Goal: Task Accomplishment & Management: Manage account settings

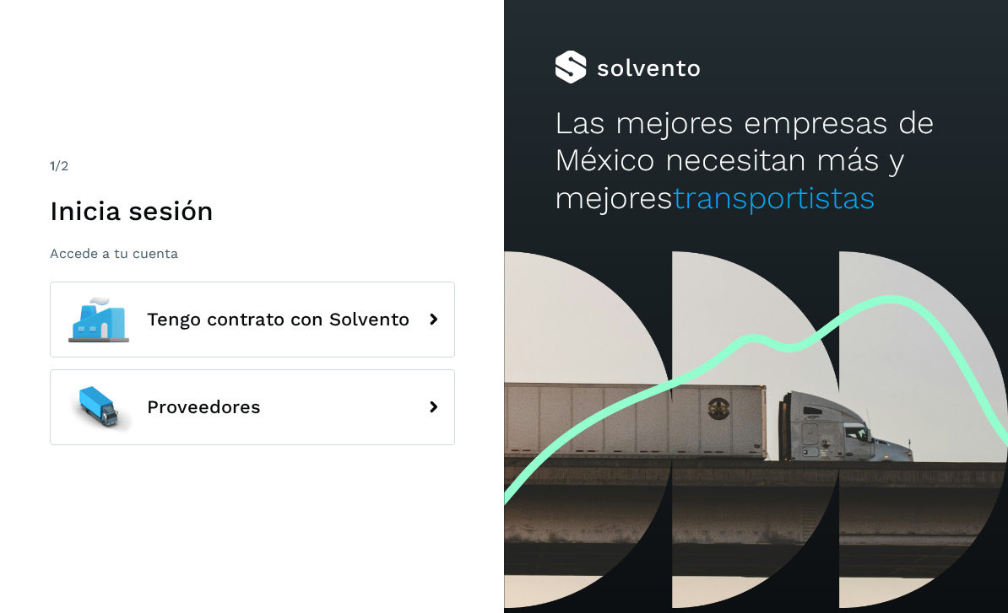
scroll to position [54, 0]
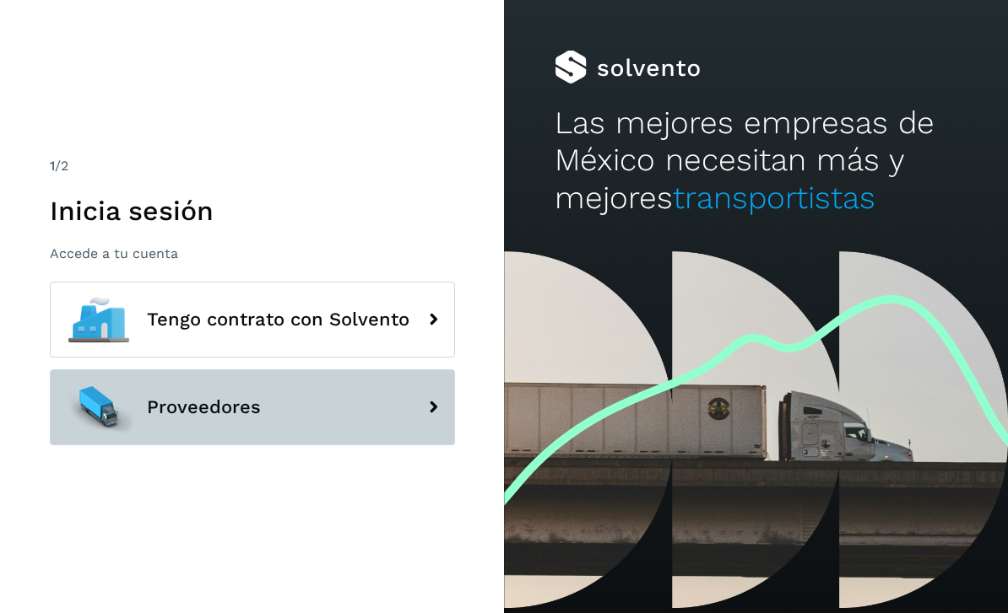
click at [374, 374] on button "Proveedores" at bounding box center [252, 408] width 405 height 76
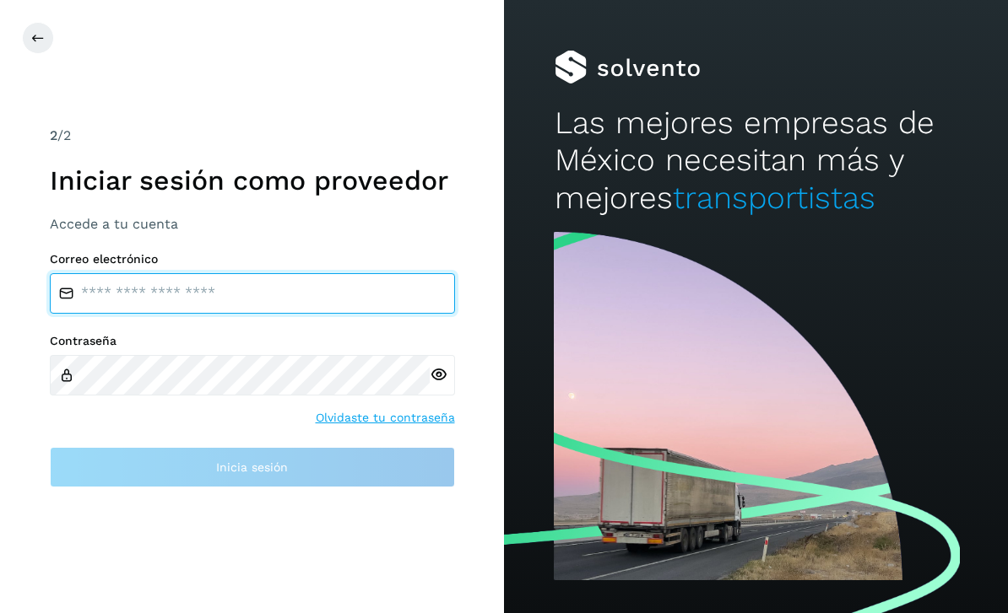
drag, startPoint x: 278, startPoint y: 256, endPoint x: 278, endPoint y: 265, distance: 9.3
click at [278, 273] on input "email" at bounding box center [252, 293] width 405 height 41
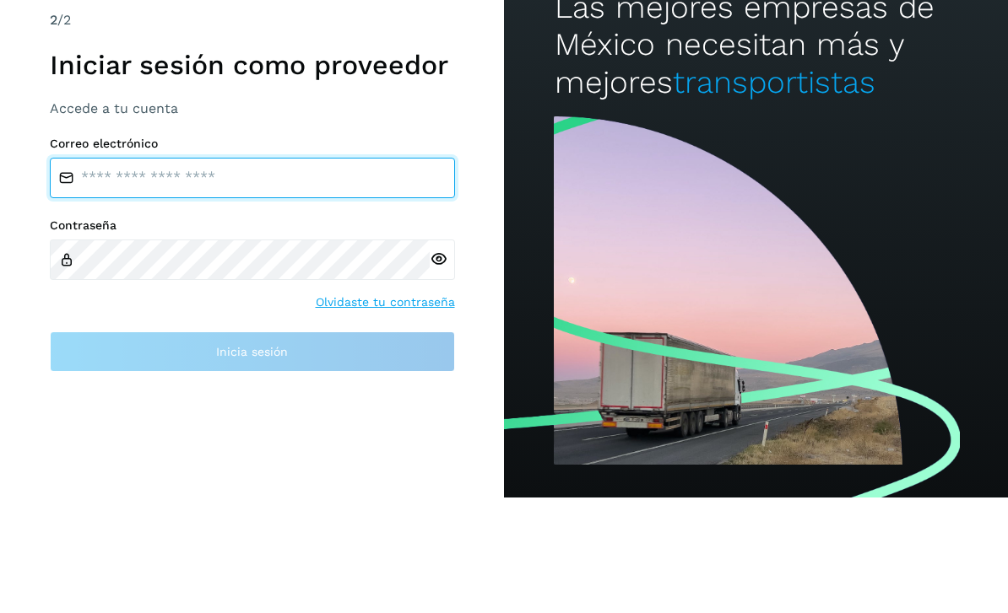
type input "**********"
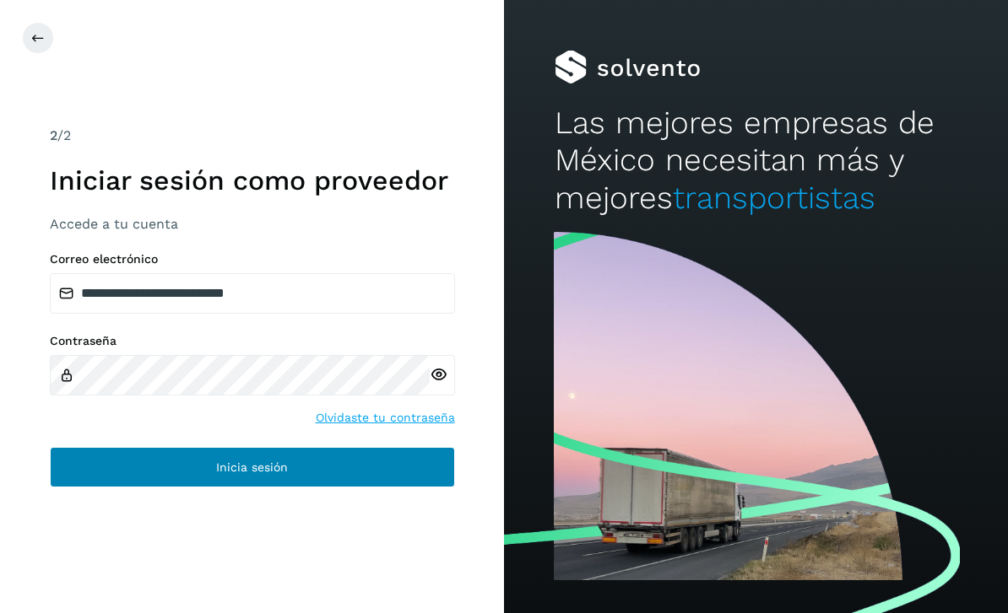
click at [267, 462] on span "Inicia sesión" at bounding box center [252, 468] width 72 height 12
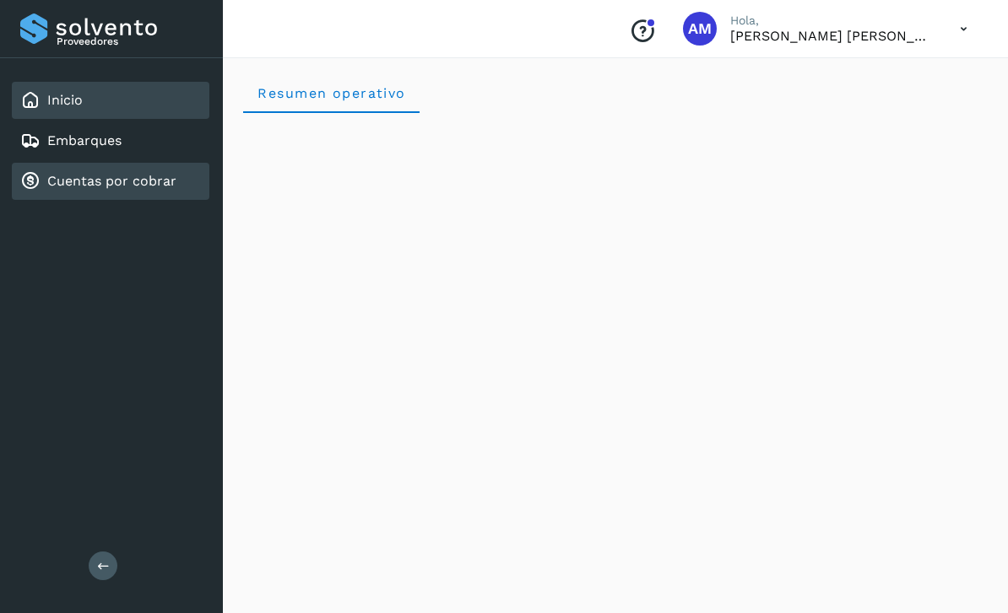
click at [102, 186] on link "Cuentas por cobrar" at bounding box center [111, 181] width 129 height 16
